Goal: Information Seeking & Learning: Learn about a topic

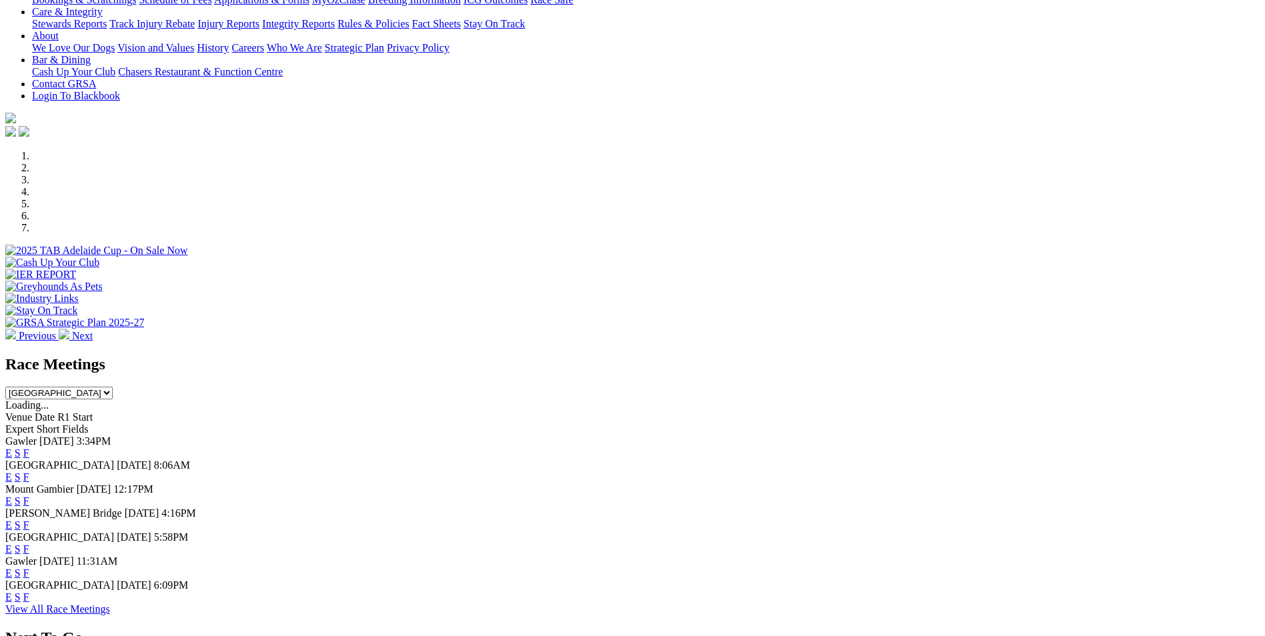
scroll to position [400, 0]
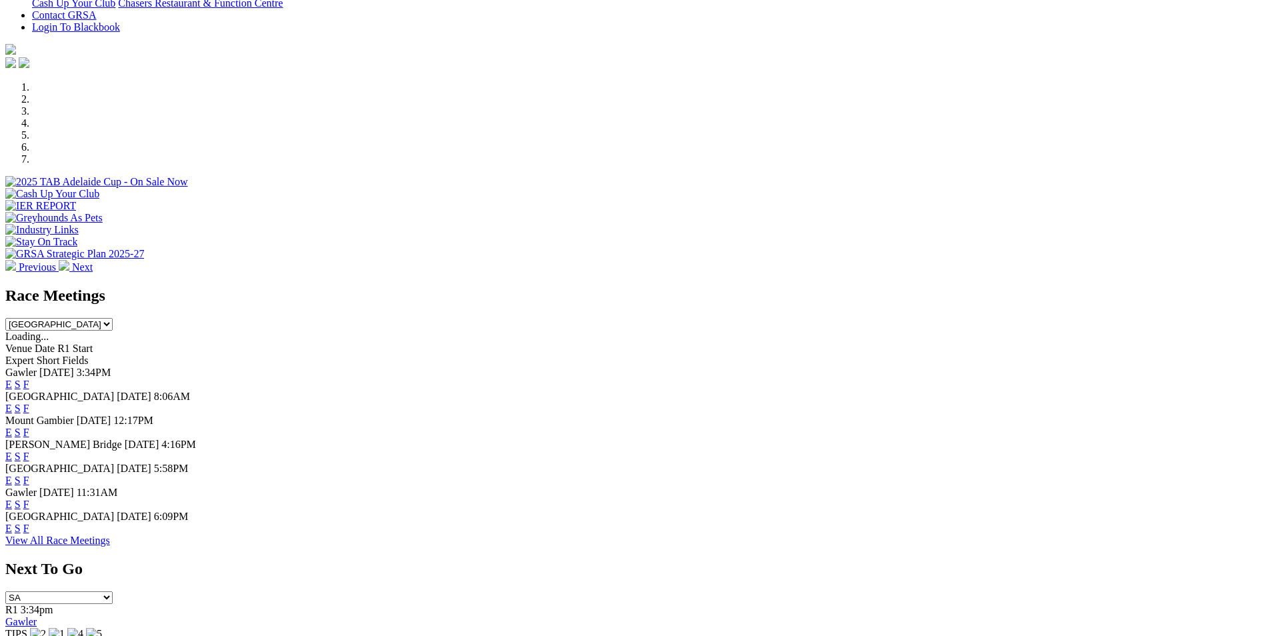
click at [12, 65] on link "E" at bounding box center [8, 480] width 7 height 11
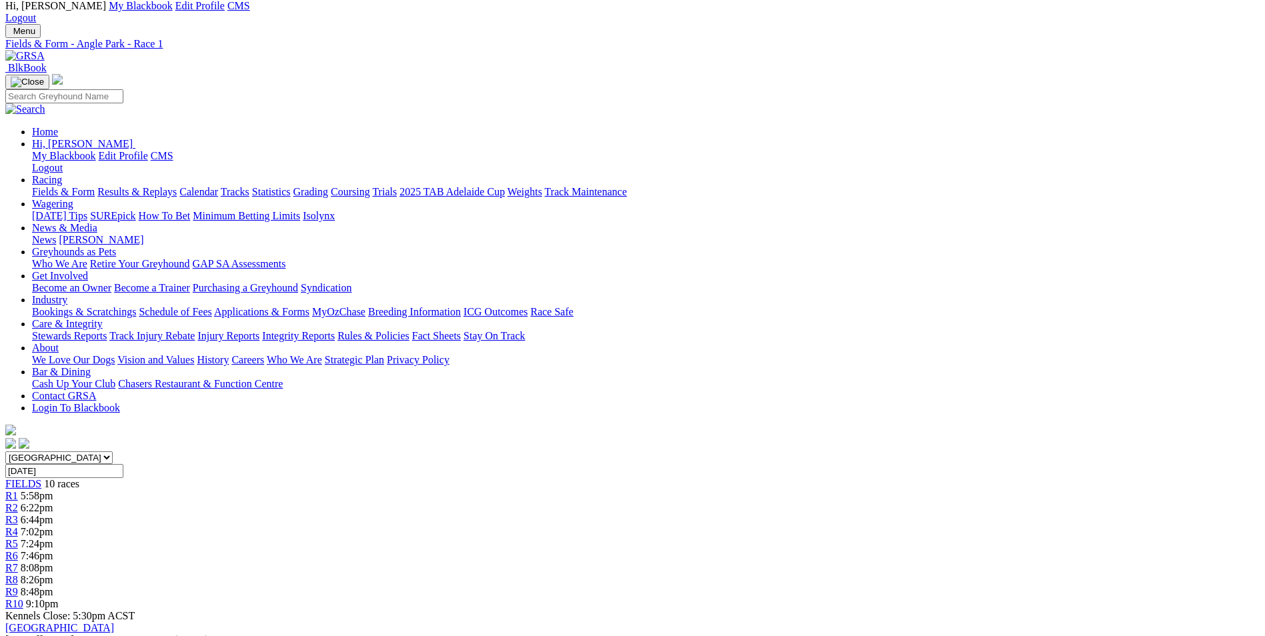
scroll to position [67, 0]
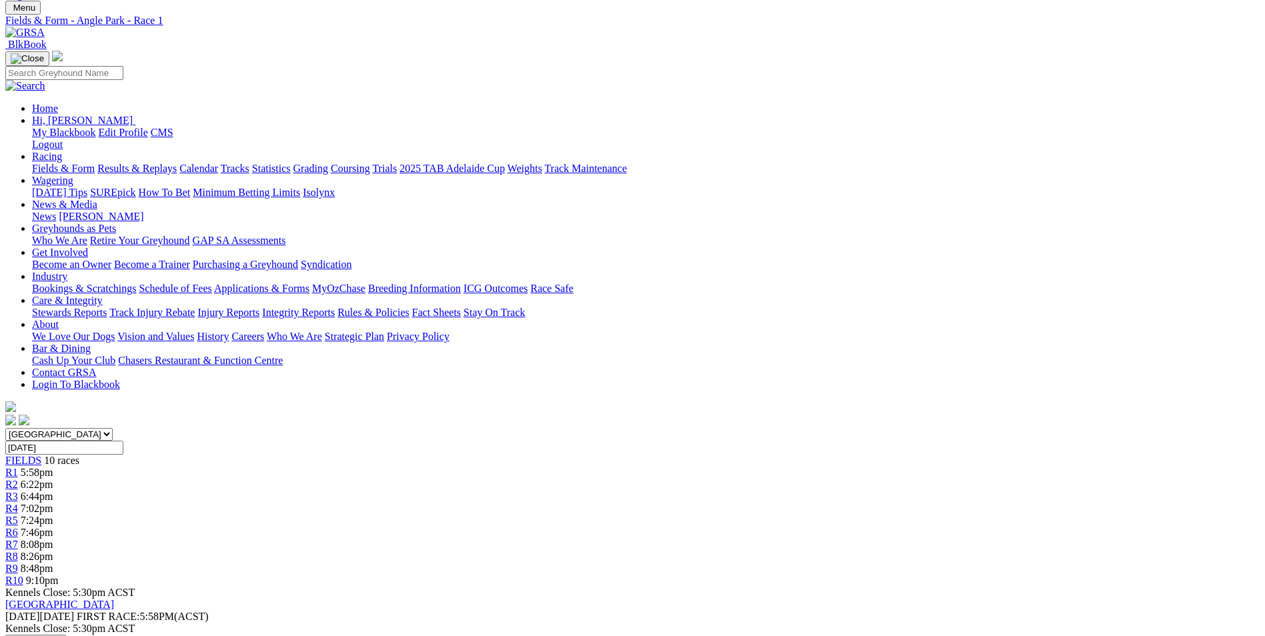
drag, startPoint x: 584, startPoint y: 432, endPoint x: 919, endPoint y: 472, distance: 337.1
drag, startPoint x: 919, startPoint y: 472, endPoint x: 896, endPoint y: 462, distance: 25.4
copy p "We kick off with a open Maiden over the 342M, Paducah (7) was runner up here at…"
click at [18, 479] on span "R2" at bounding box center [11, 484] width 13 height 11
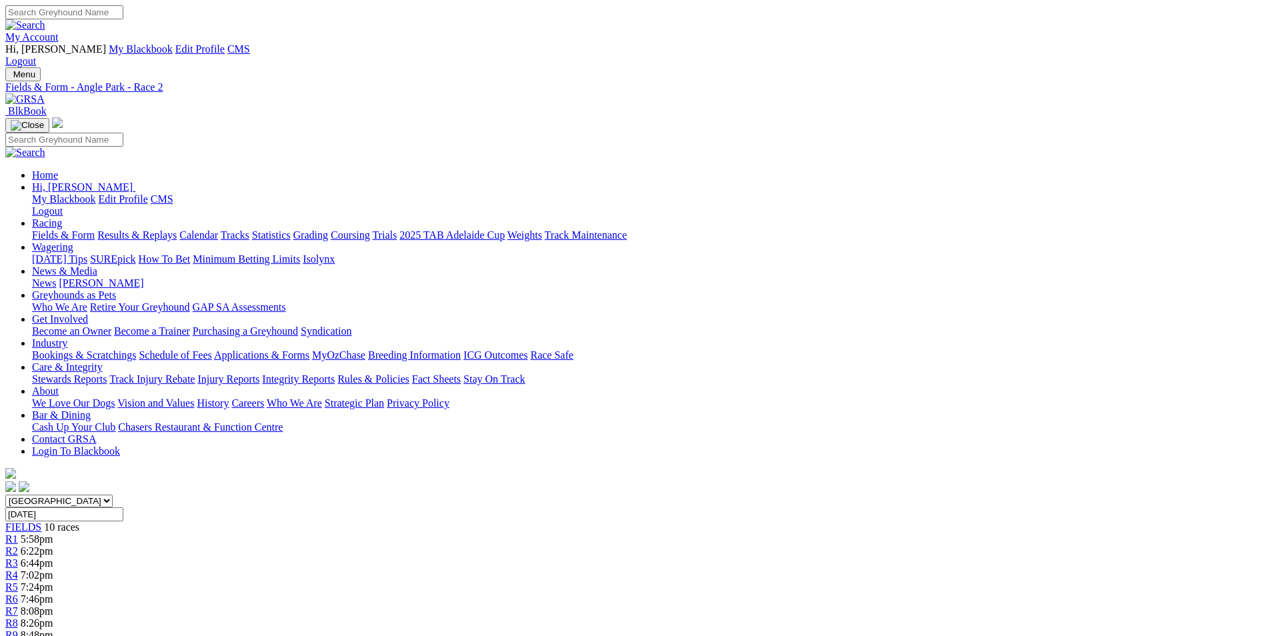
drag, startPoint x: 555, startPoint y: 523, endPoint x: 815, endPoint y: 564, distance: 263.2
drag, startPoint x: 815, startPoint y: 564, endPoint x: 737, endPoint y: 546, distance: 79.4
copy p "The 2nd of the open maidens tonight, Super Spicy (2) gets her chance here from …"
click at [53, 557] on span "6:44pm" at bounding box center [37, 562] width 33 height 11
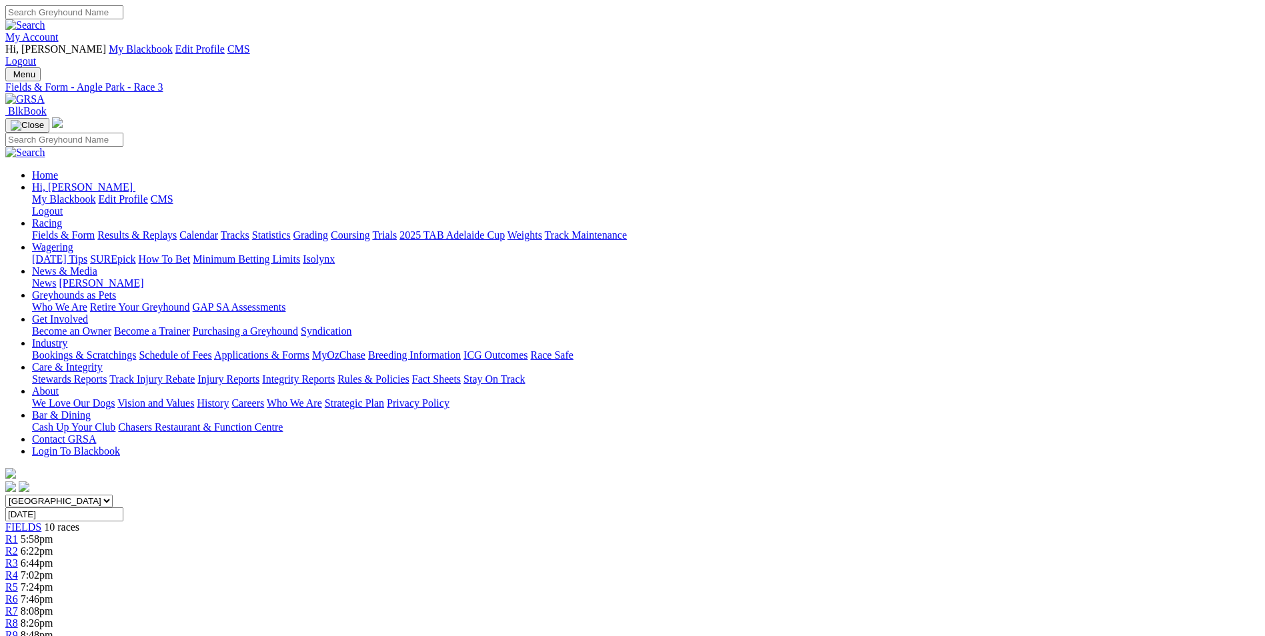
drag, startPoint x: 474, startPoint y: 523, endPoint x: 918, endPoint y: 541, distance: 443.8
drag, startPoint x: 918, startPoint y: 541, endPoint x: 831, endPoint y: 531, distance: 87.2
copy p "We have to go with undefeated Starlight Riot (4) in this, she has terrific form…"
click at [53, 569] on span "7:02pm" at bounding box center [37, 574] width 33 height 11
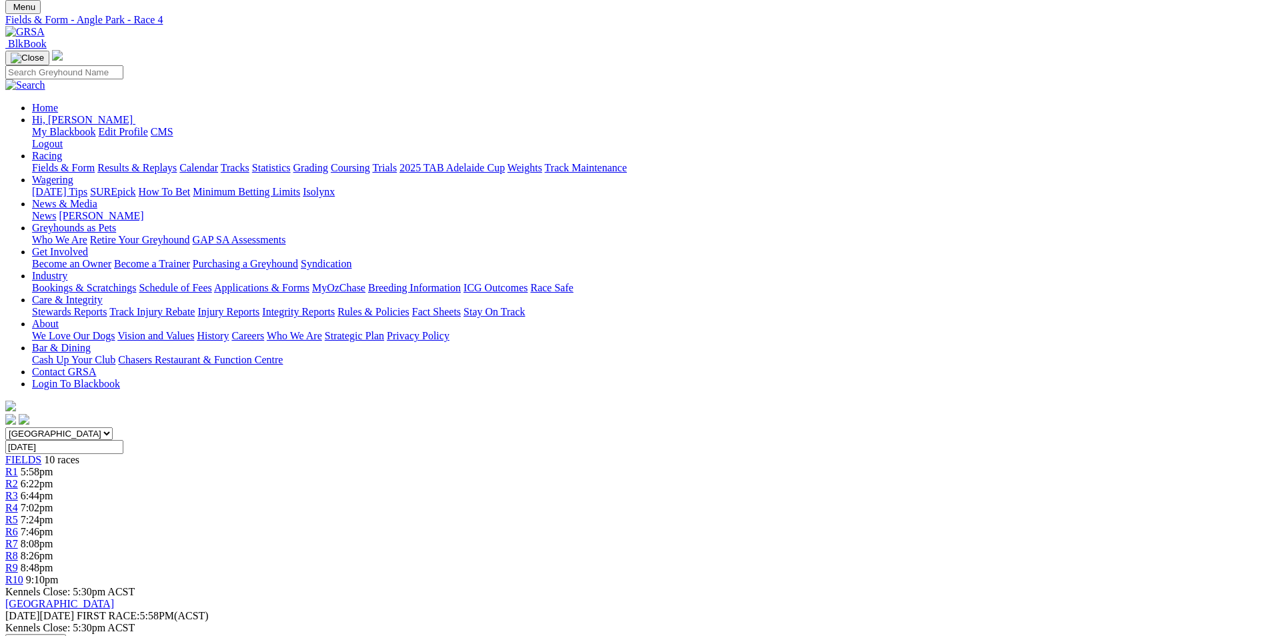
scroll to position [200, 0]
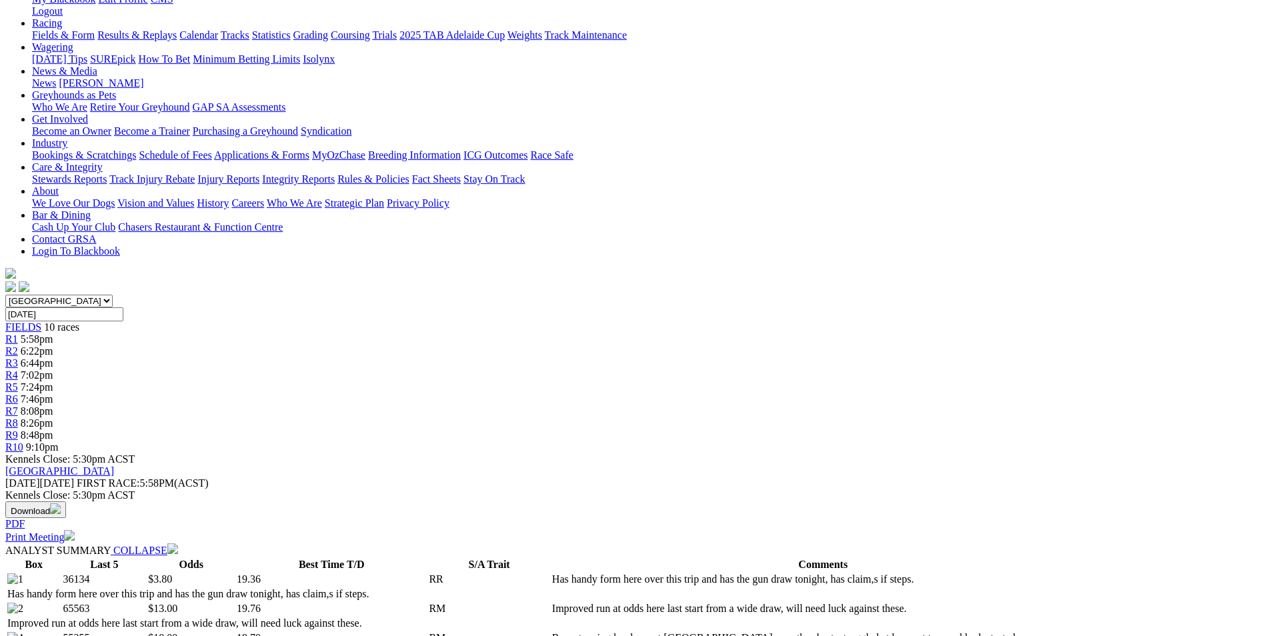
drag, startPoint x: 503, startPoint y: 344, endPoint x: 656, endPoint y: 387, distance: 158.5
drag, startPoint x: 656, startPoint y: 387, endPoint x: 613, endPoint y: 368, distance: 47.2
copy p "Went with the well drawn Long Gully Shack (1) in this, on his best form he will…"
click at [18, 381] on span "R5" at bounding box center [11, 386] width 13 height 11
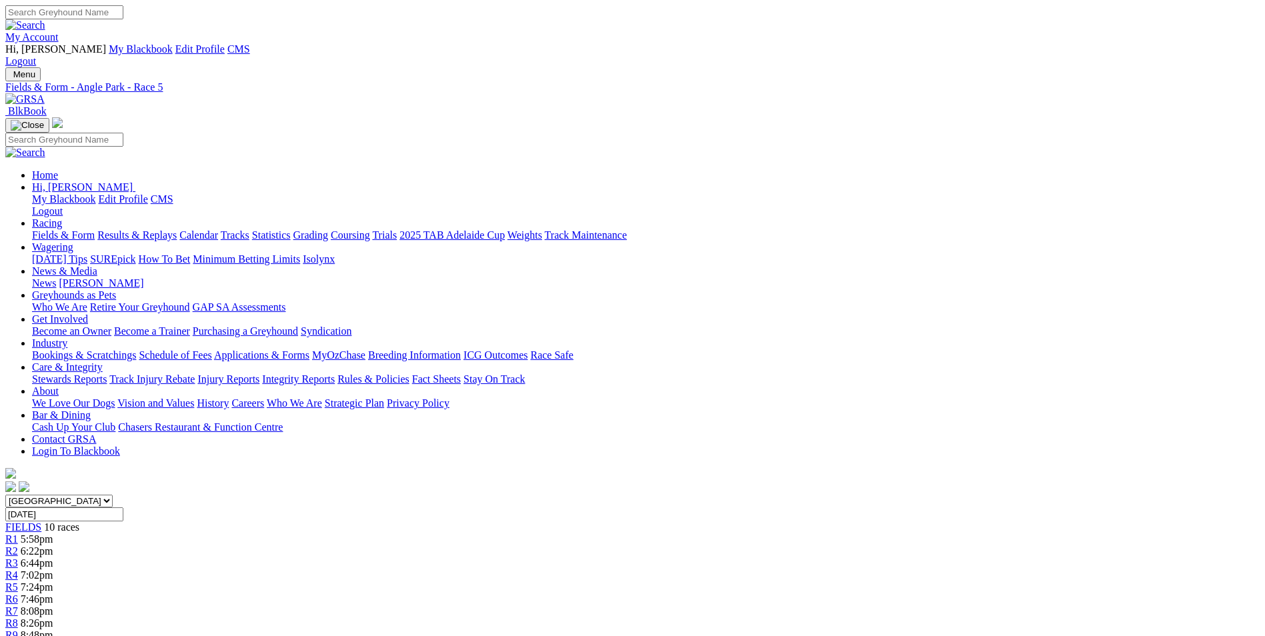
drag, startPoint x: 449, startPoint y: 544, endPoint x: 929, endPoint y: 585, distance: 481.2
copy p "There is a lot of early pace here over the short, Short And Stumpy (8) is a cla…"
click at [705, 593] on div "R6 7:46pm" at bounding box center [632, 599] width 1254 height 12
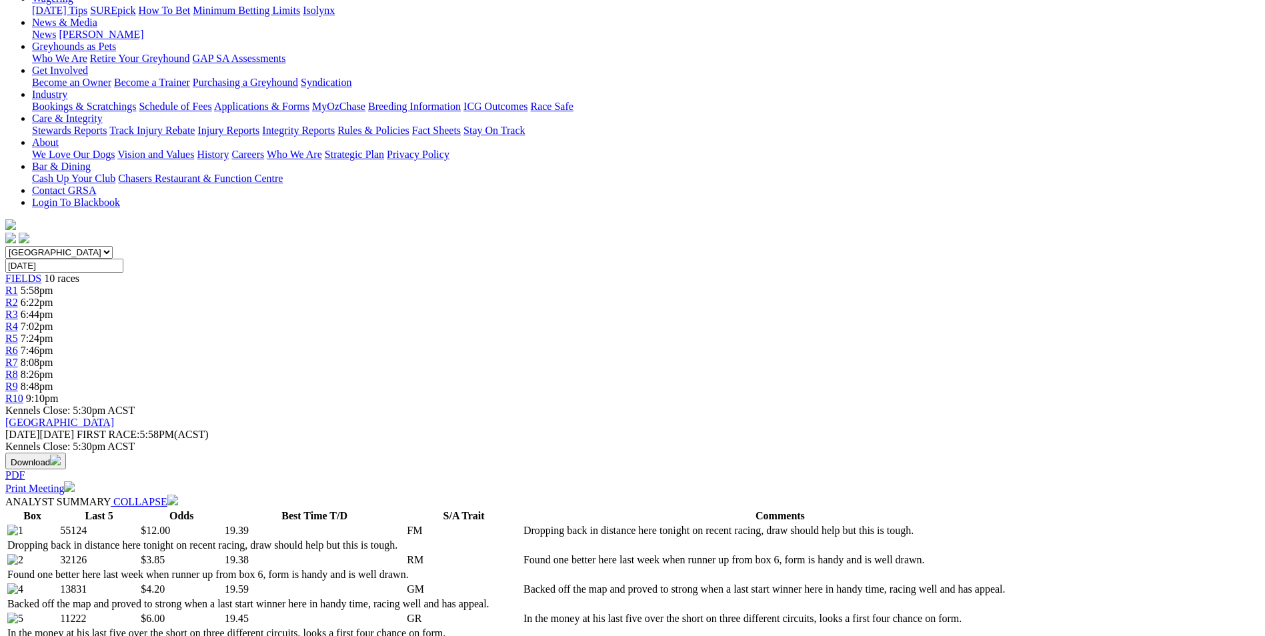
scroll to position [267, 0]
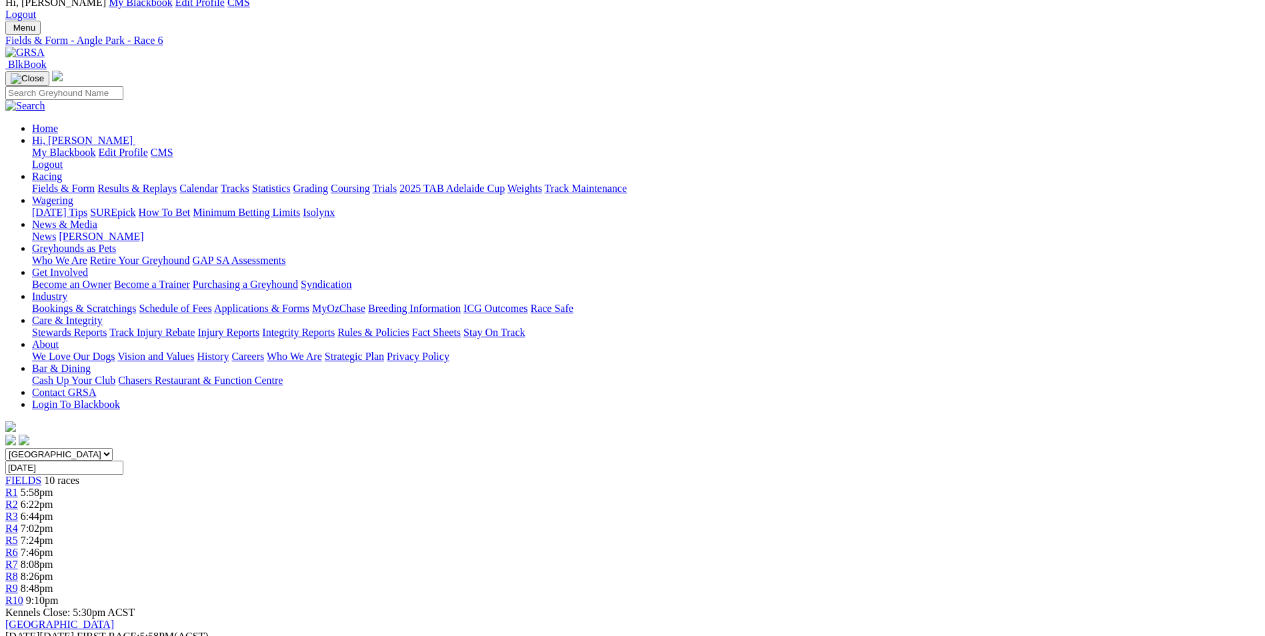
scroll to position [67, 0]
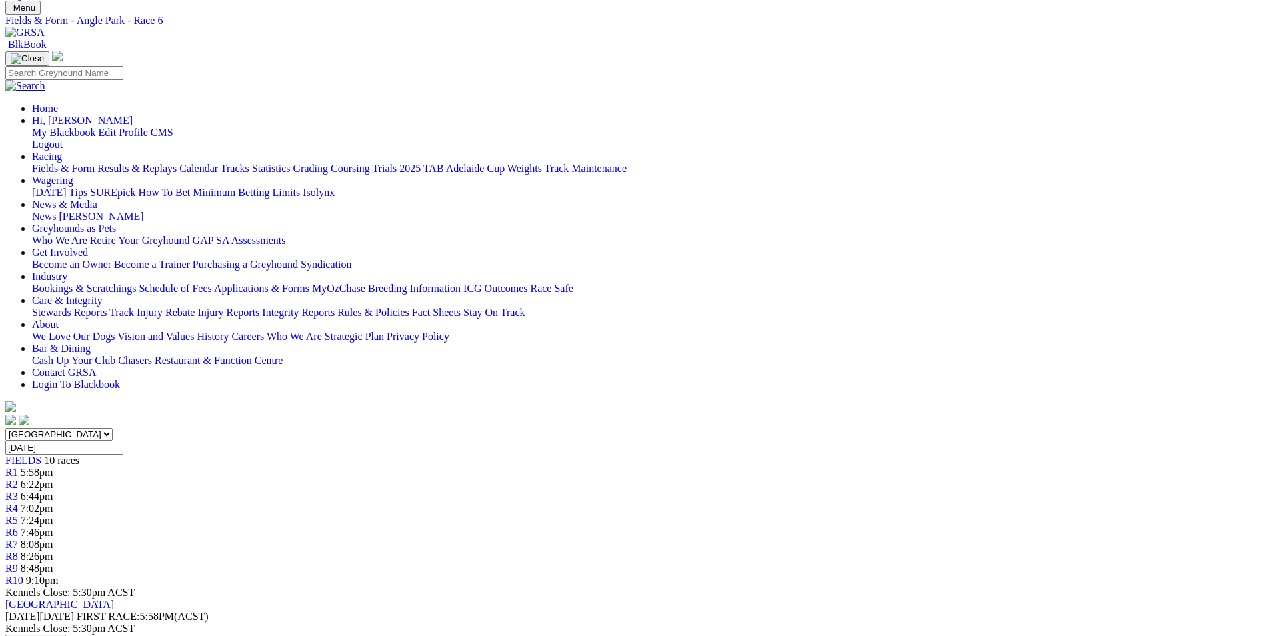
drag, startPoint x: 583, startPoint y: 475, endPoint x: 657, endPoint y: 525, distance: 89.3
drag, startPoint x: 657, startPoint y: 525, endPoint x: 648, endPoint y: 509, distance: 18.8
copy p "There is a heap of chances here so i went with the well drawn Footrot Fan (1) w…"
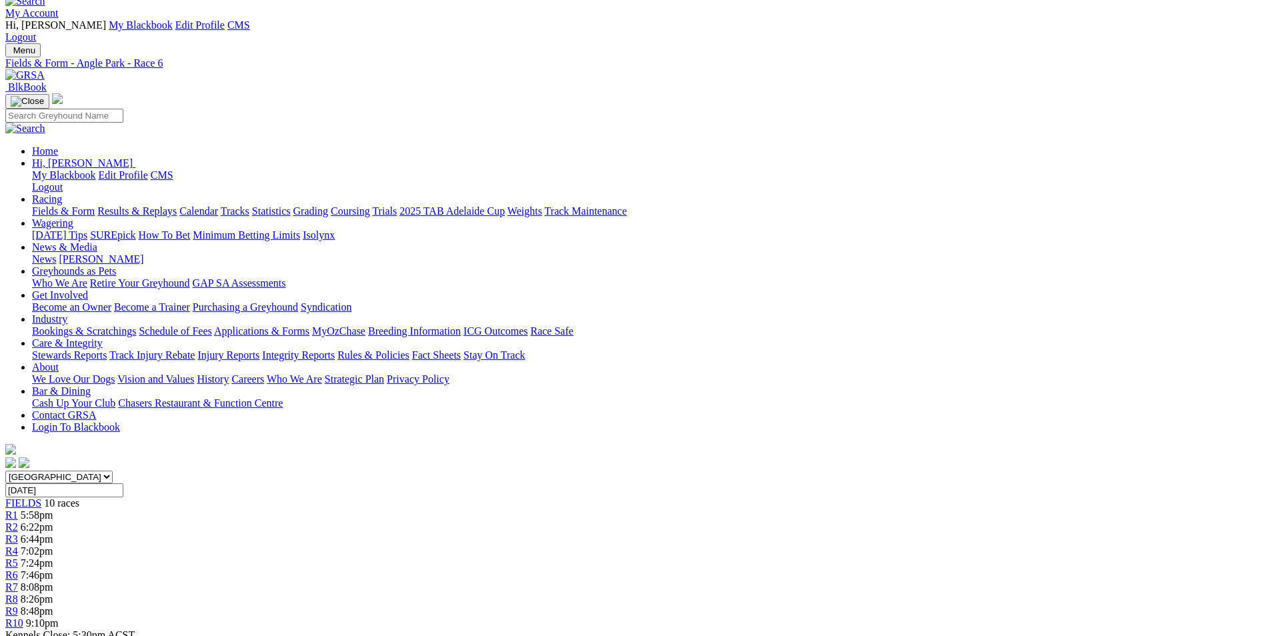
scroll to position [0, 0]
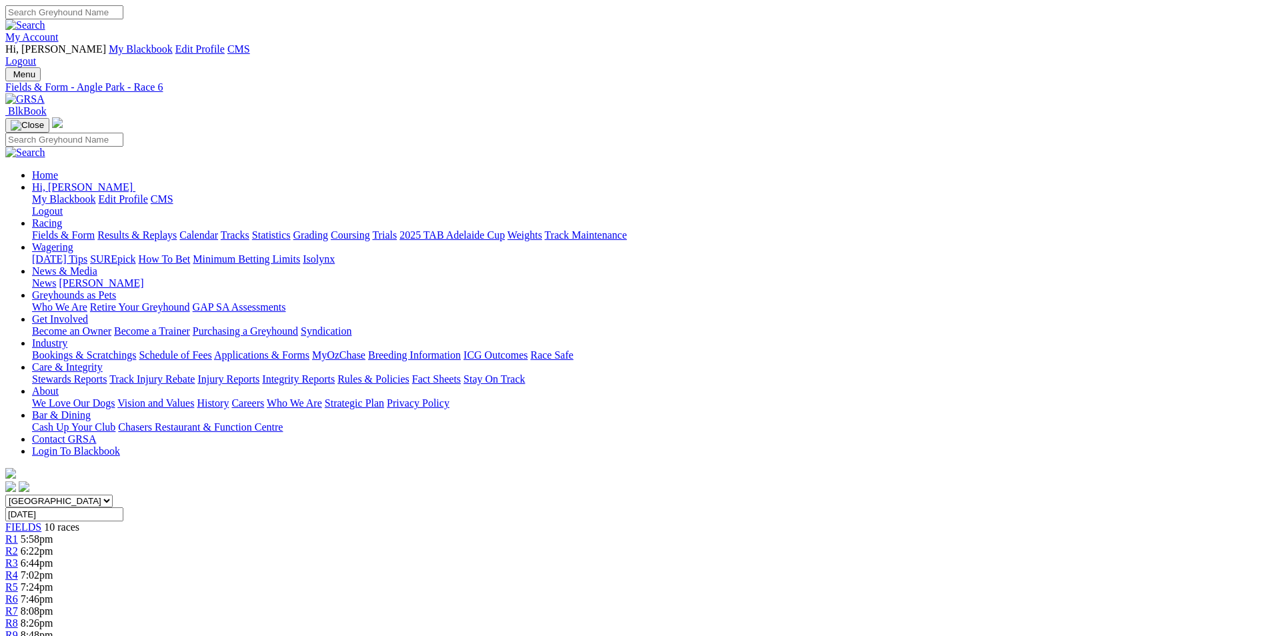
click at [768, 605] on div "R7 8:08pm" at bounding box center [632, 611] width 1254 height 12
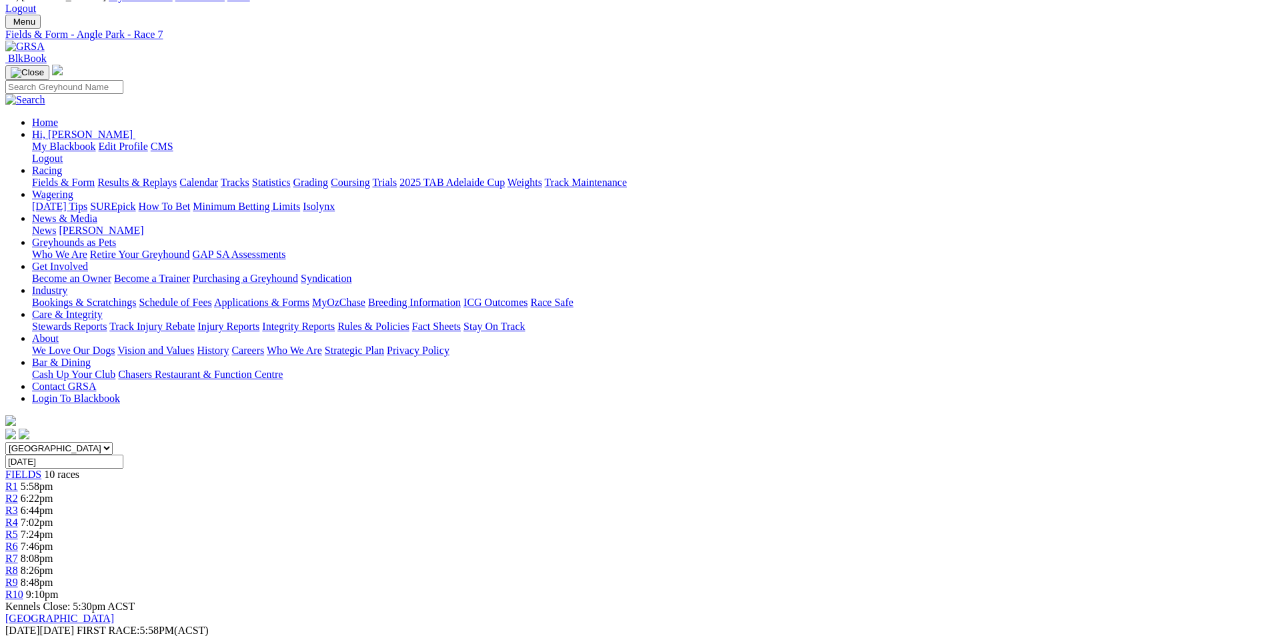
scroll to position [133, 0]
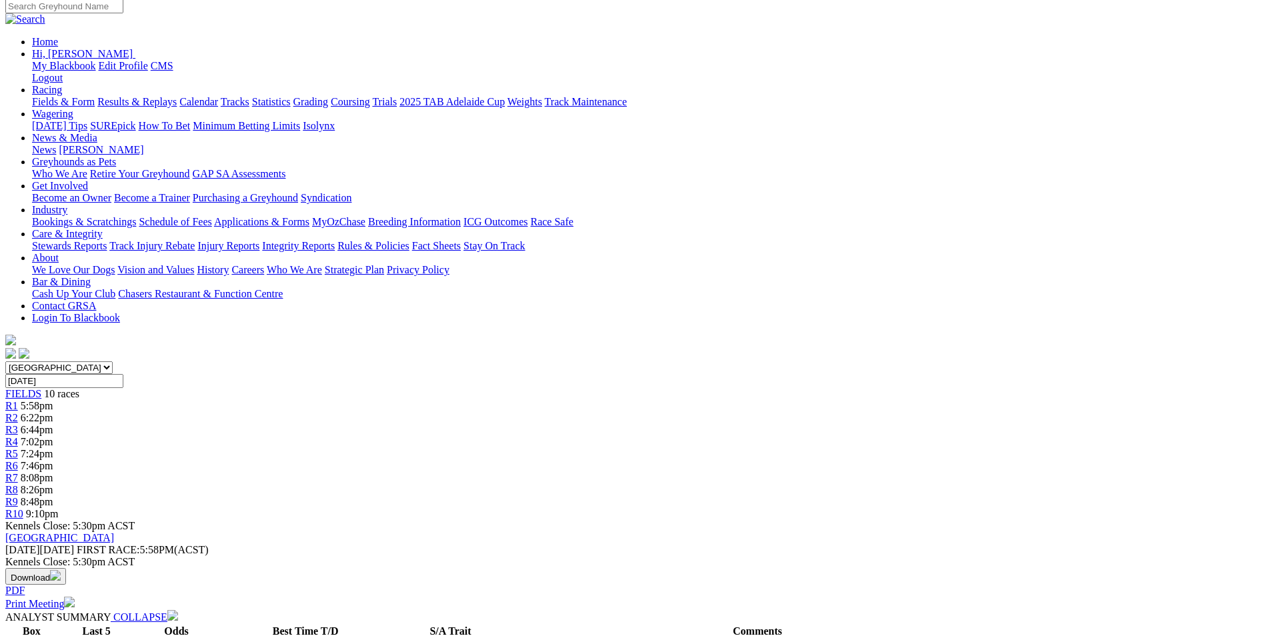
drag, startPoint x: 476, startPoint y: 461, endPoint x: 543, endPoint y: 489, distance: 73.2
drag, startPoint x: 543, startPoint y: 489, endPoint x: 489, endPoint y: 477, distance: 56.0
copy p "We have another Ex interstater engaged here in Big Town Mojo (5), he has arrive…"
click at [862, 484] on div "R8 8:26pm" at bounding box center [632, 490] width 1254 height 12
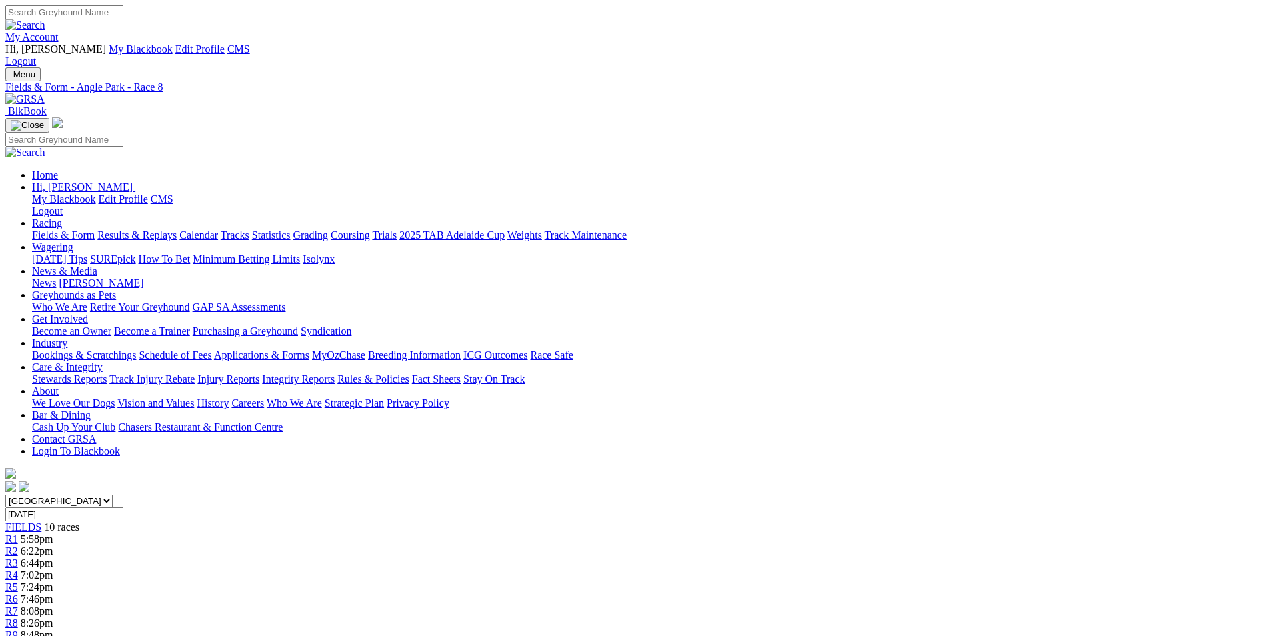
scroll to position [200, 0]
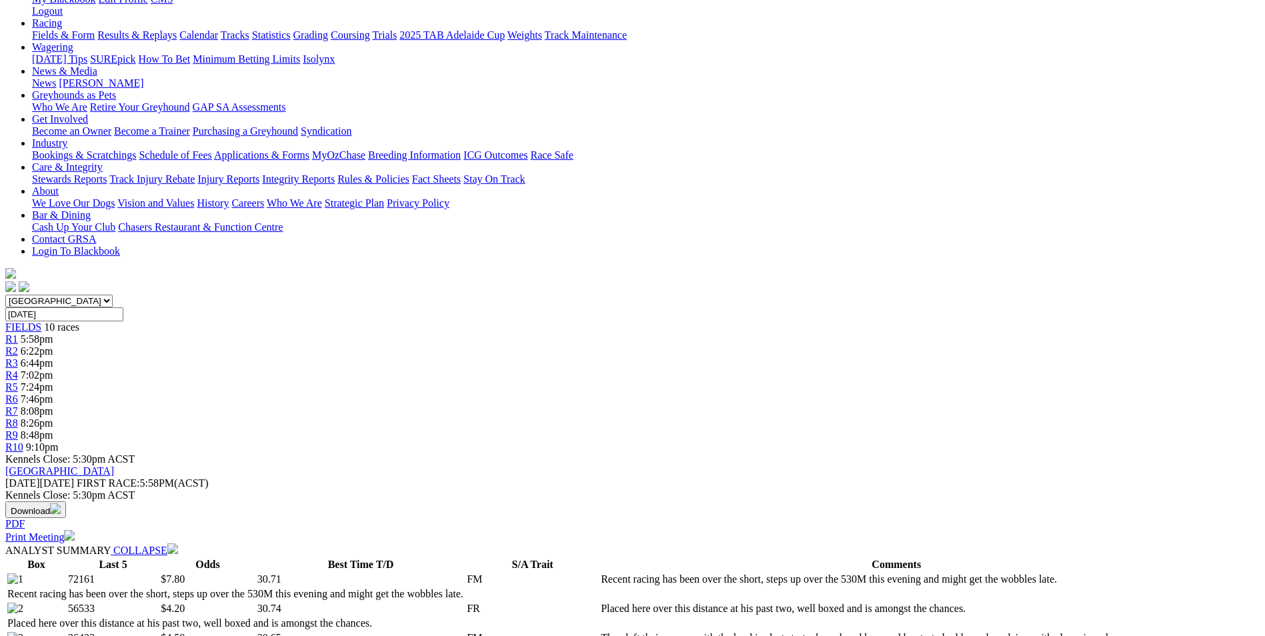
drag, startPoint x: 549, startPoint y: 389, endPoint x: 888, endPoint y: 431, distance: 341.3
copy p "Went with Reiko Terror (8) in this on his best form, has been racing well prior…"
click at [53, 429] on span "8:48pm" at bounding box center [37, 434] width 33 height 11
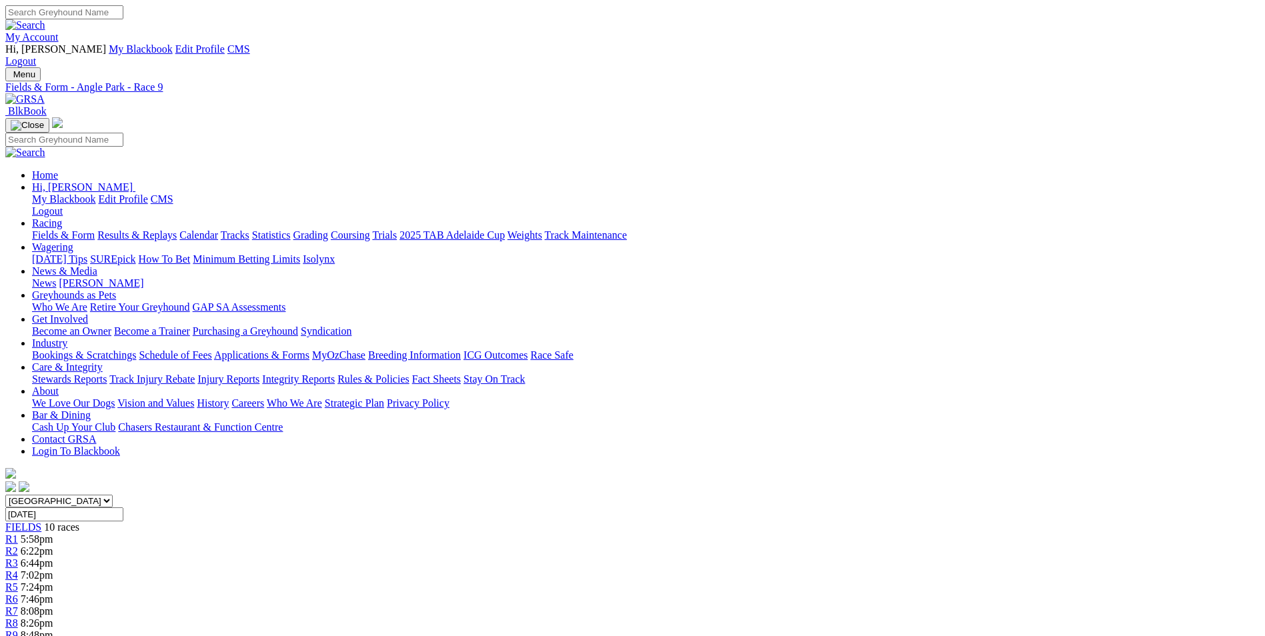
drag, startPoint x: 541, startPoint y: 522, endPoint x: 807, endPoint y: 562, distance: 269.7
drag, startPoint x: 807, startPoint y: 562, endPoint x: 735, endPoint y: 558, distance: 72.8
copy p "Get your darts out and sharpen them up as this is anyone's race, Fabulous Boo (…"
click at [23, 635] on link "R10" at bounding box center [14, 646] width 18 height 11
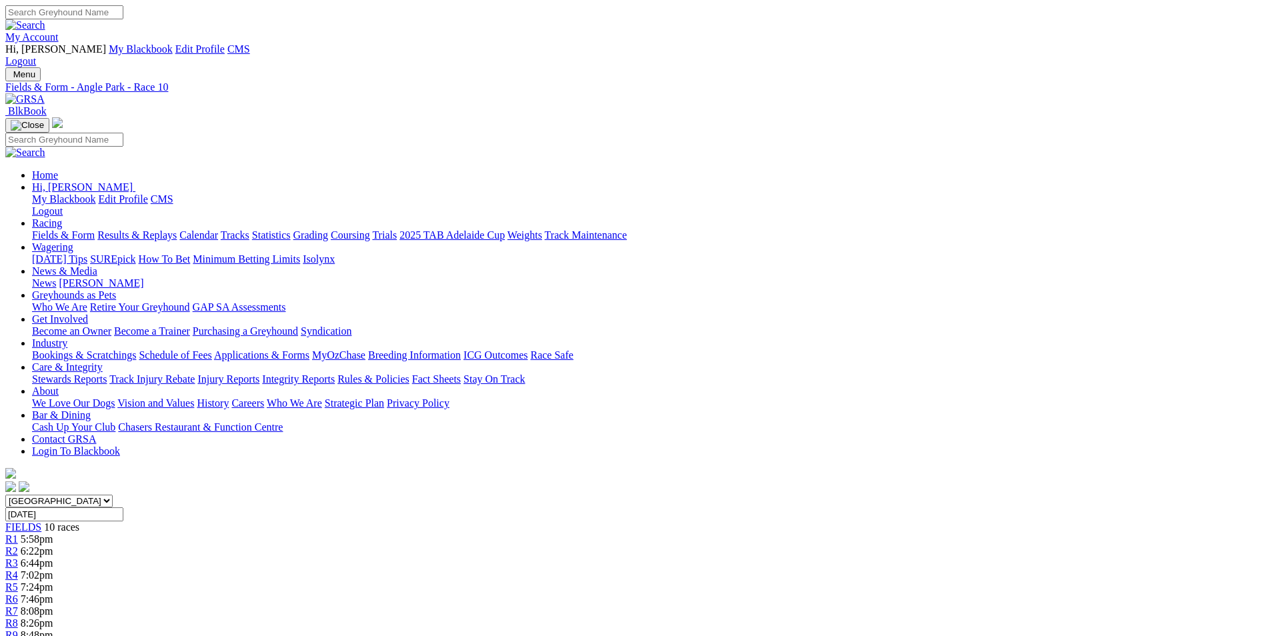
drag, startPoint x: 520, startPoint y: 545, endPoint x: 888, endPoint y: 575, distance: 368.7
copy p "The last of the evening and Secret Super (8) has found form winning his past tw…"
